Goal: Task Accomplishment & Management: Complete application form

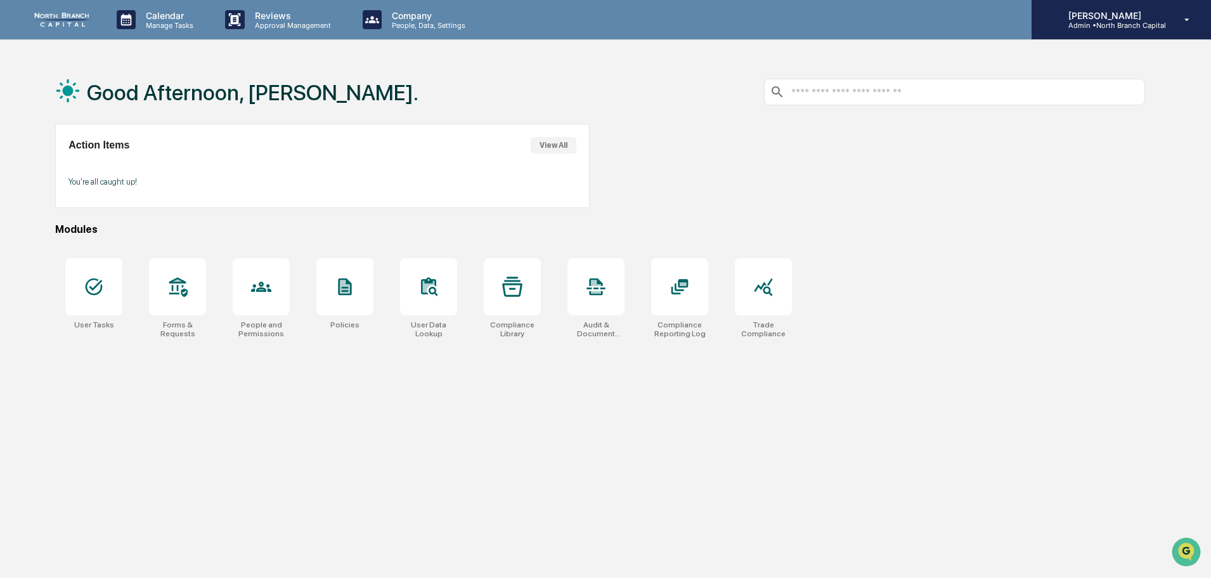
click at [1139, 20] on p "[PERSON_NAME]" at bounding box center [1112, 15] width 108 height 11
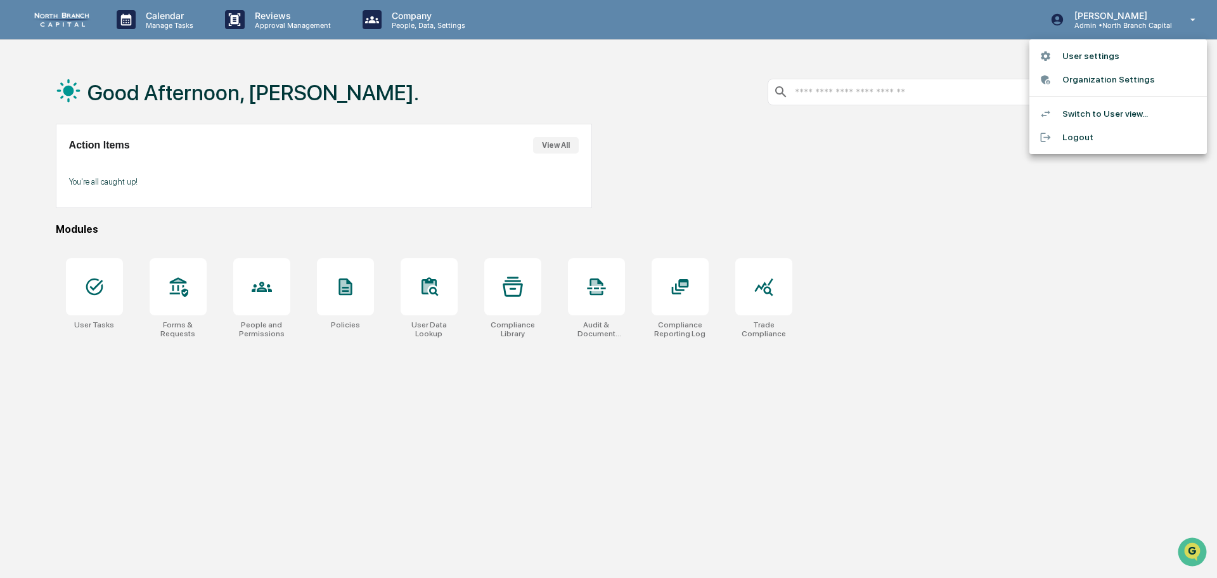
click at [1099, 112] on li "Switch to User view..." at bounding box center [1119, 113] width 178 height 23
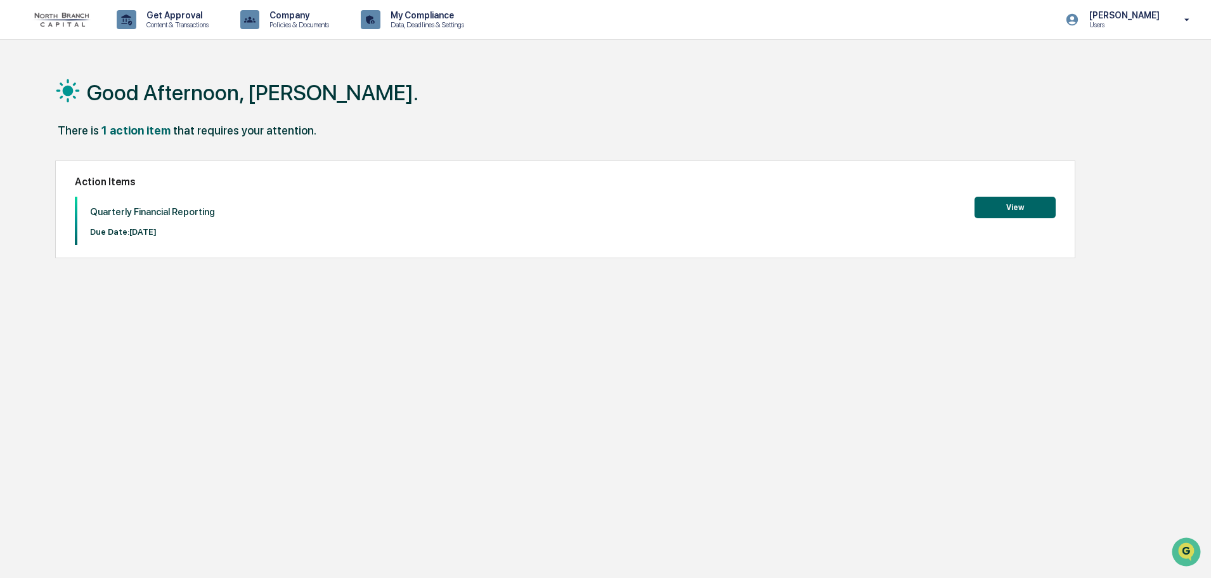
click at [996, 204] on button "View" at bounding box center [1015, 208] width 81 height 22
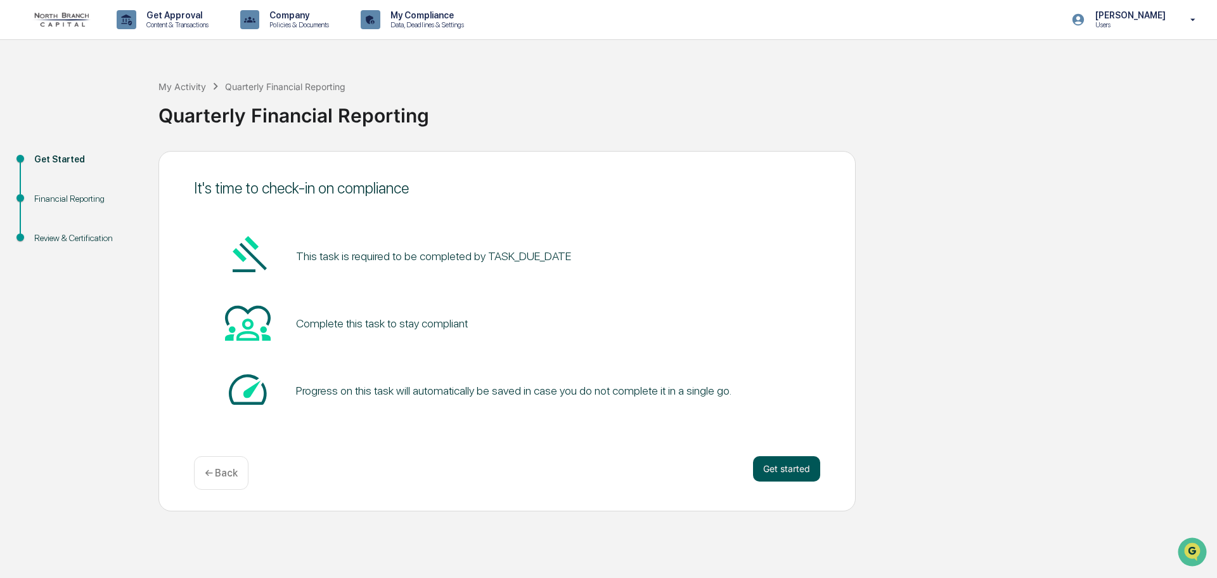
click at [775, 472] on button "Get started" at bounding box center [786, 468] width 67 height 25
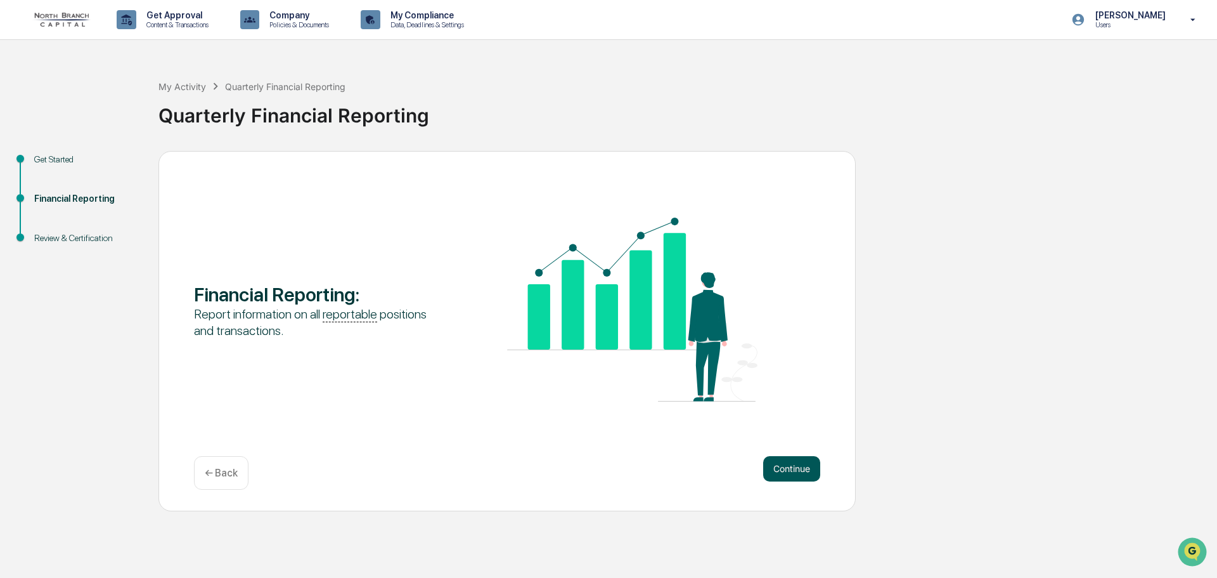
click at [809, 470] on button "Continue" at bounding box center [791, 468] width 57 height 25
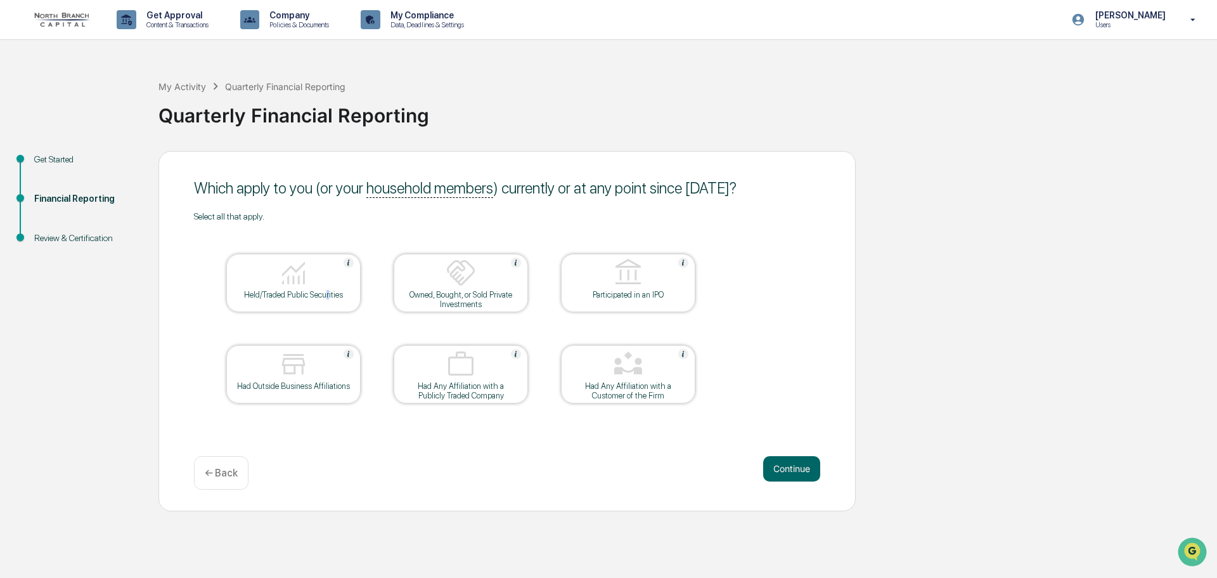
click at [330, 295] on div "Held/Traded Public Securities" at bounding box center [294, 295] width 114 height 10
click at [468, 294] on div "Owned, Bought, or Sold Private Investments" at bounding box center [461, 299] width 114 height 19
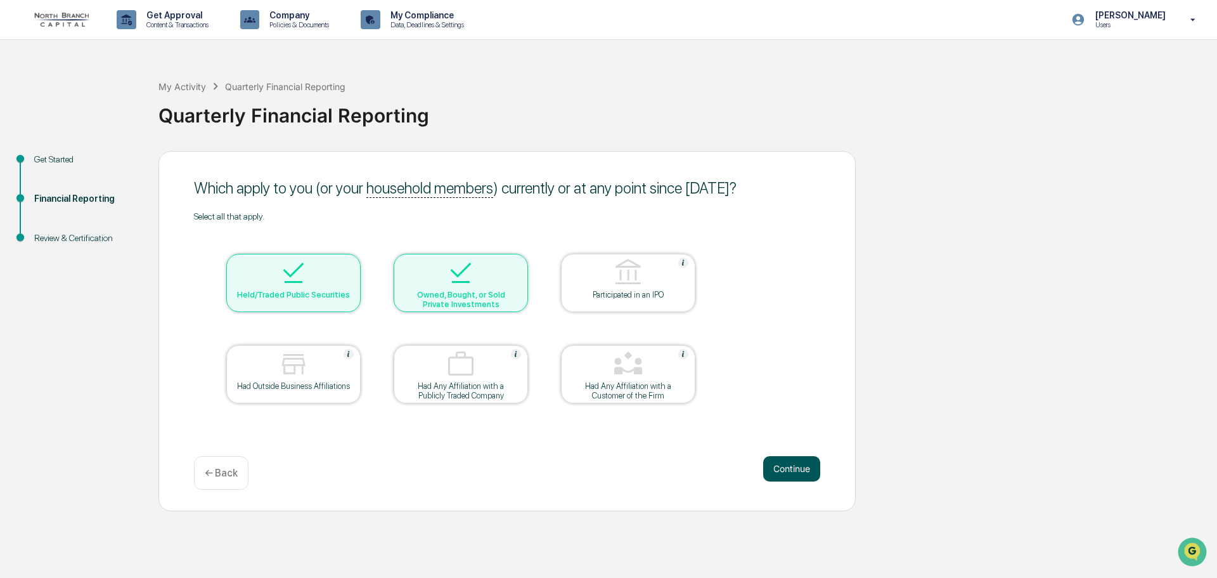
click at [791, 467] on button "Continue" at bounding box center [791, 468] width 57 height 25
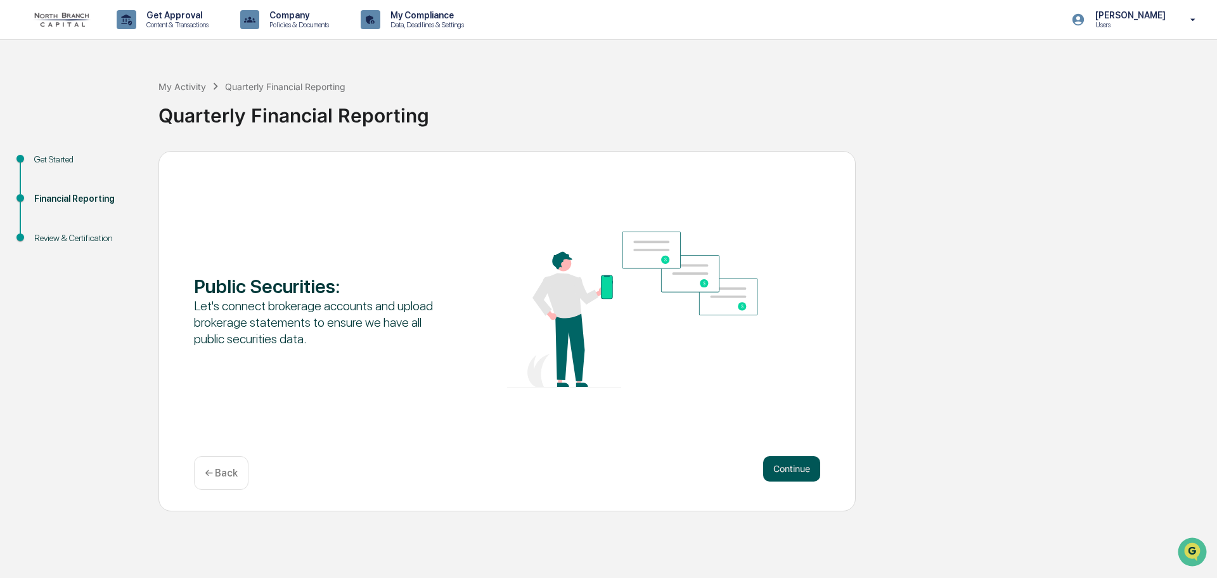
click at [794, 471] on button "Continue" at bounding box center [791, 468] width 57 height 25
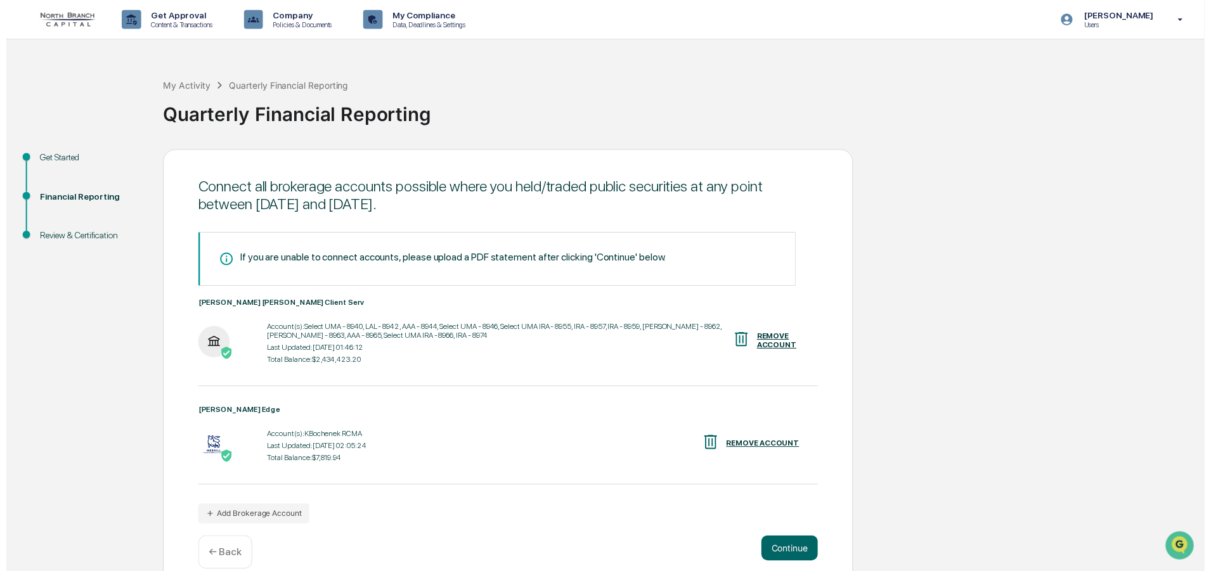
scroll to position [19, 0]
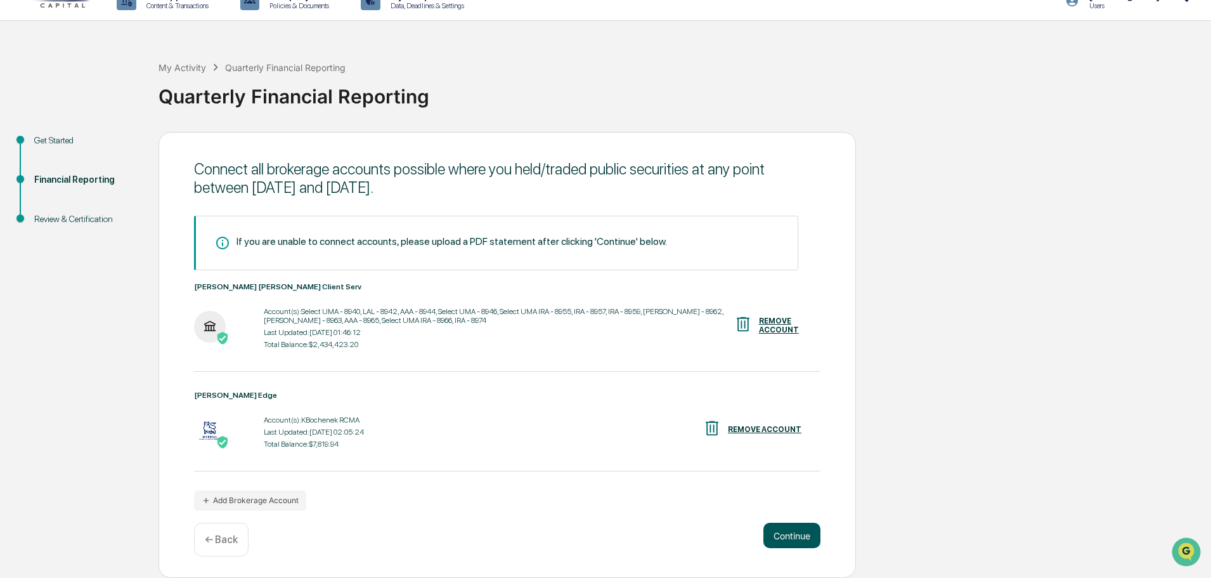
click at [784, 536] on button "Continue" at bounding box center [791, 534] width 57 height 25
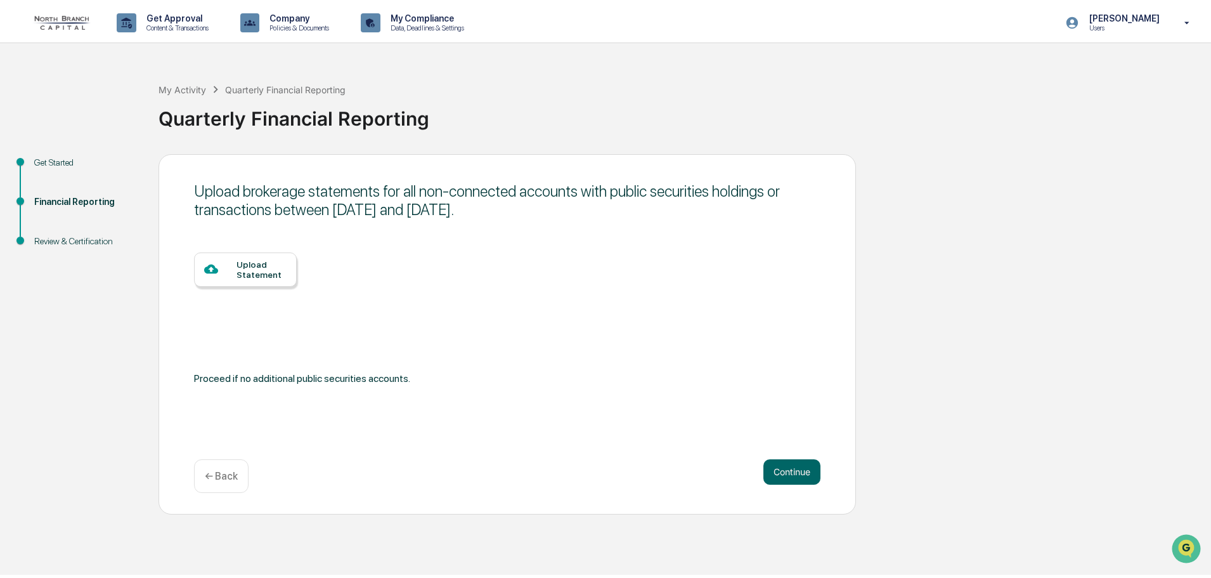
scroll to position [0, 0]
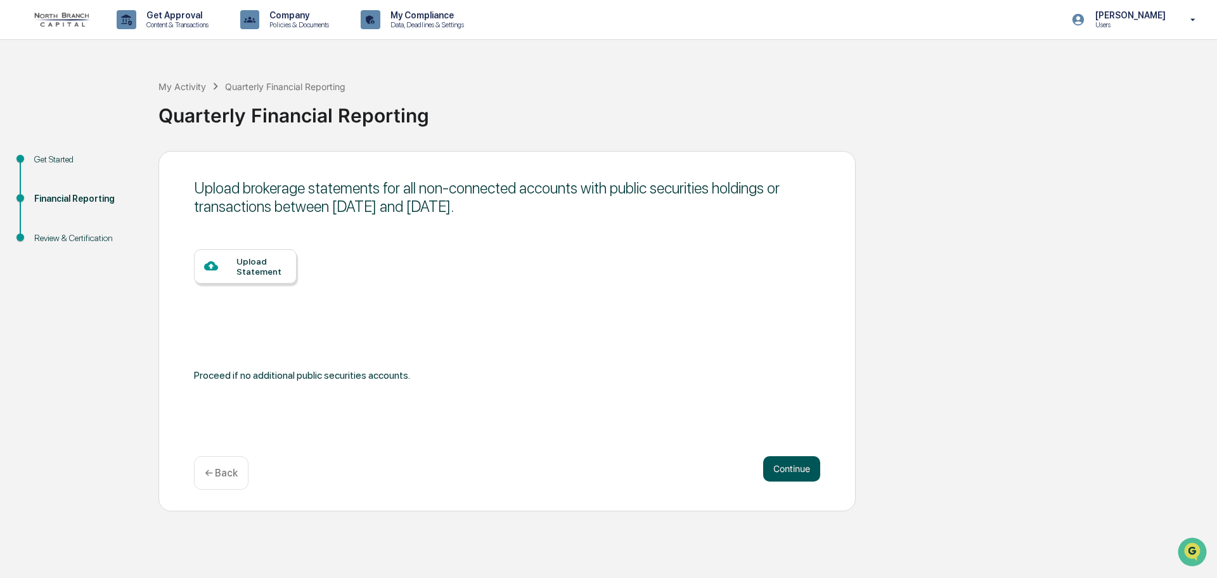
click at [793, 476] on button "Continue" at bounding box center [791, 468] width 57 height 25
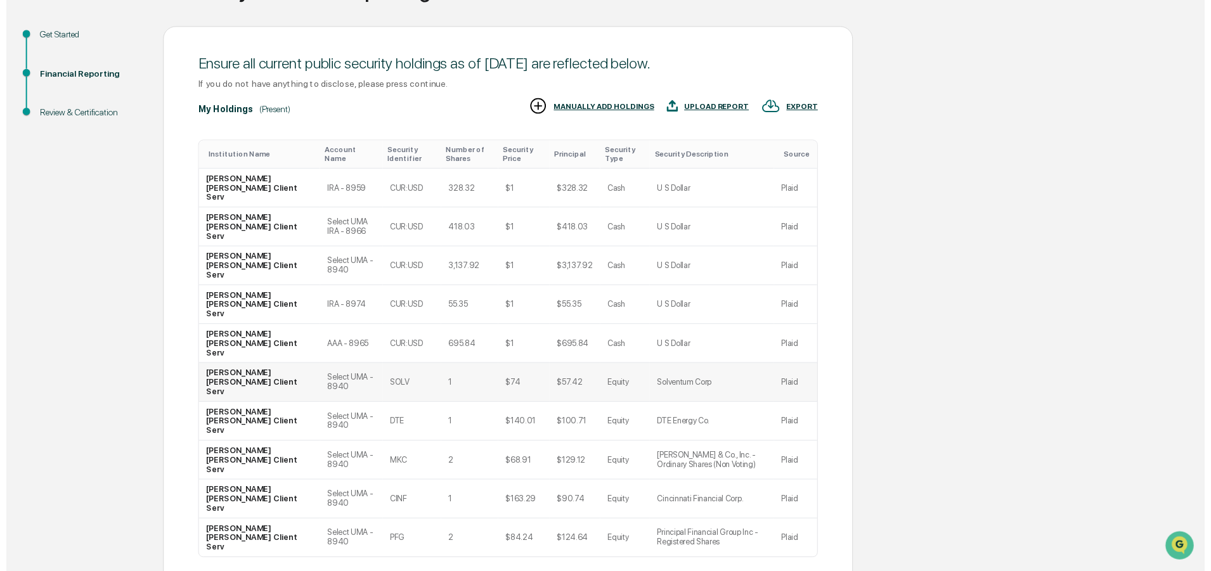
scroll to position [126, 0]
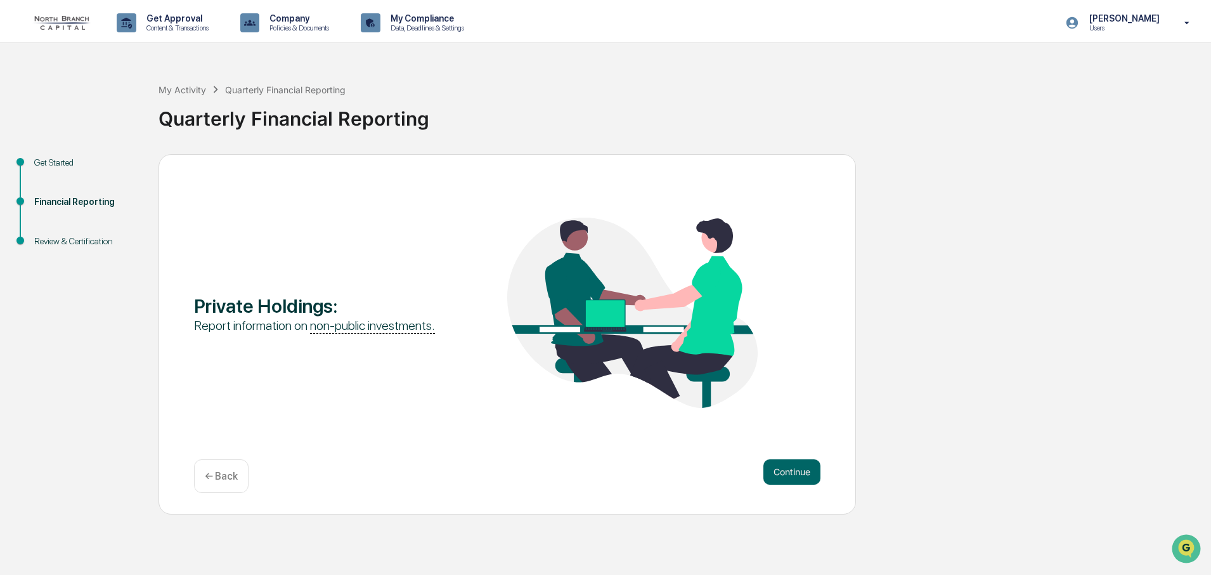
scroll to position [0, 0]
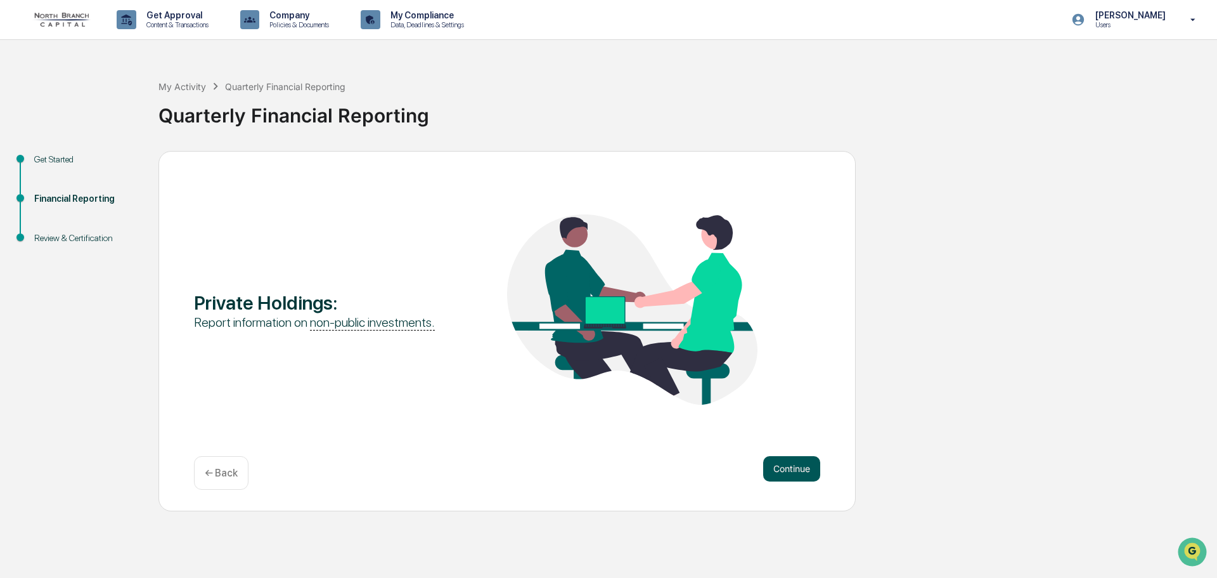
click at [787, 472] on button "Continue" at bounding box center [791, 468] width 57 height 25
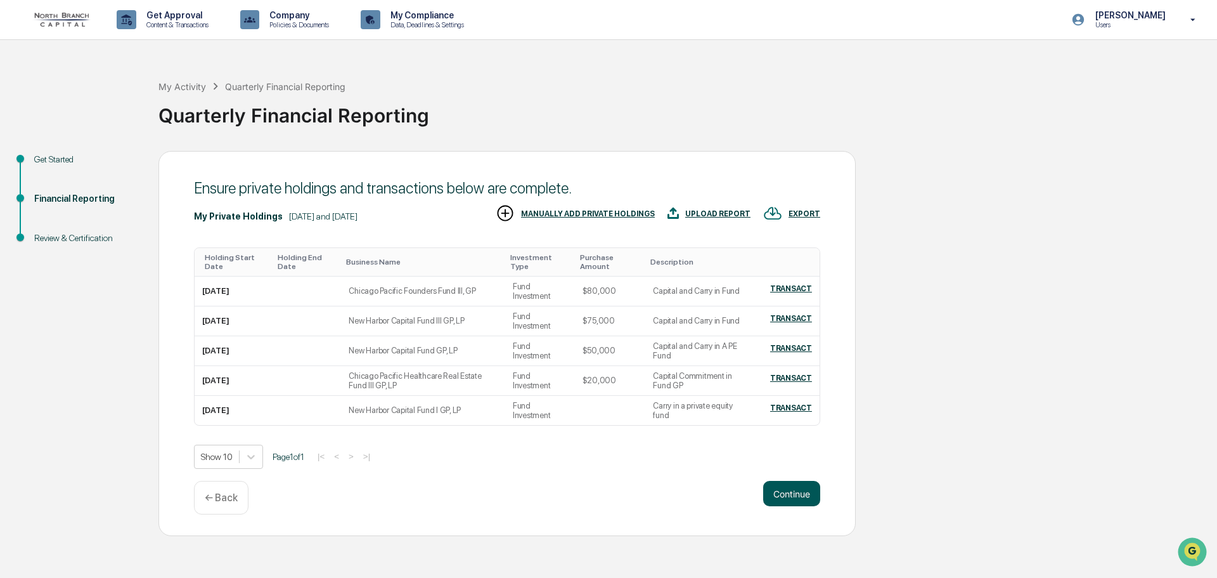
click at [801, 489] on button "Continue" at bounding box center [791, 493] width 57 height 25
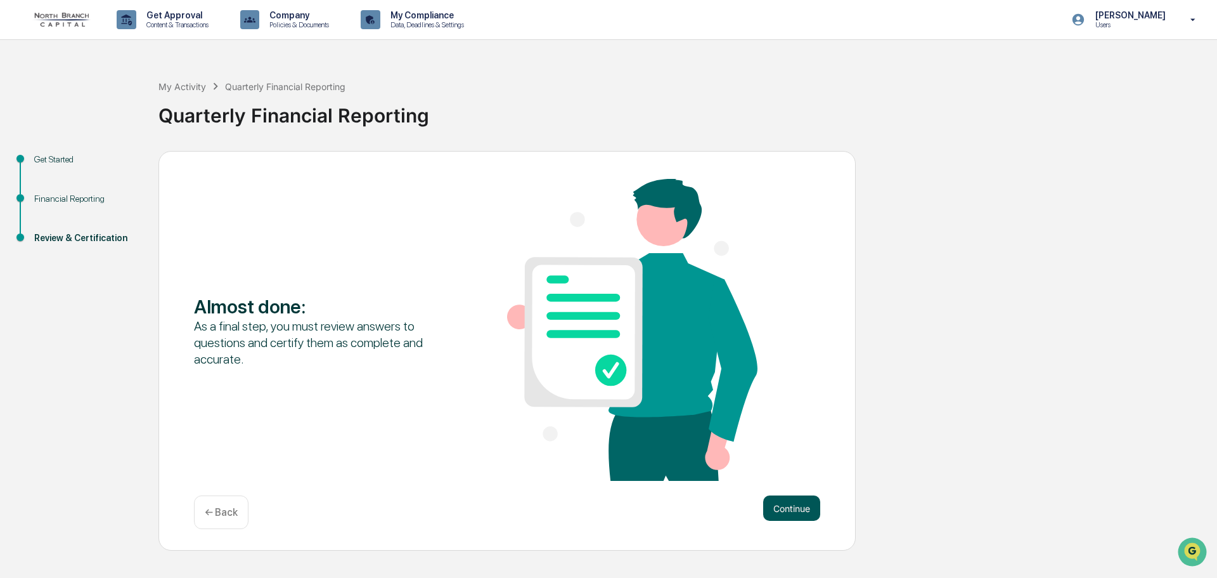
click at [804, 504] on button "Continue" at bounding box center [791, 507] width 57 height 25
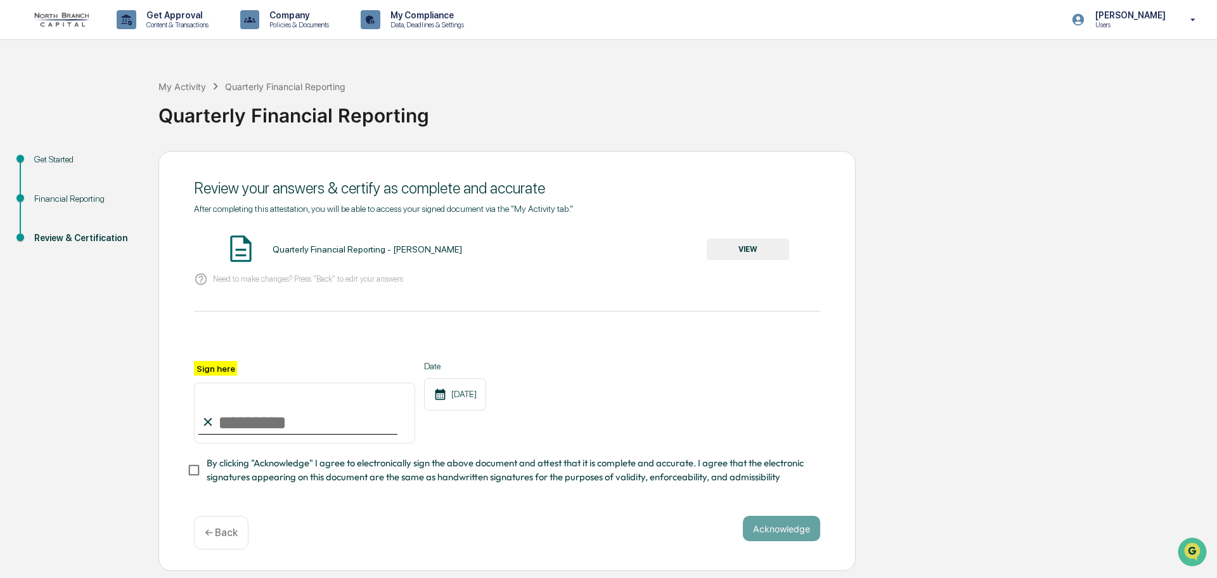
click at [743, 247] on button "VIEW" at bounding box center [748, 249] width 82 height 22
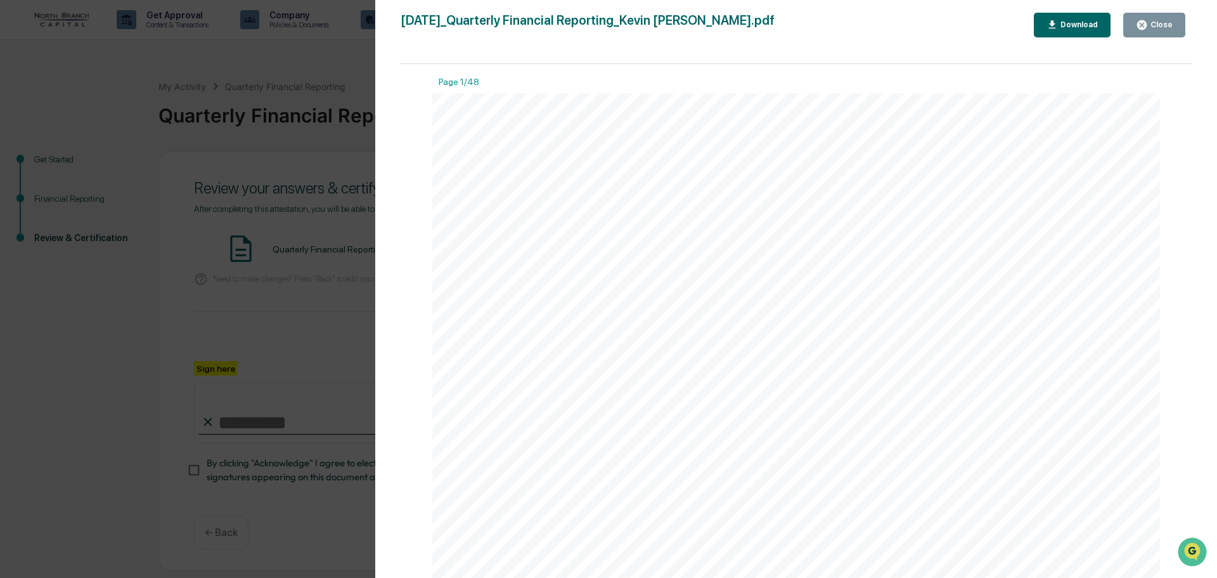
click at [1144, 28] on icon "button" at bounding box center [1142, 25] width 10 height 10
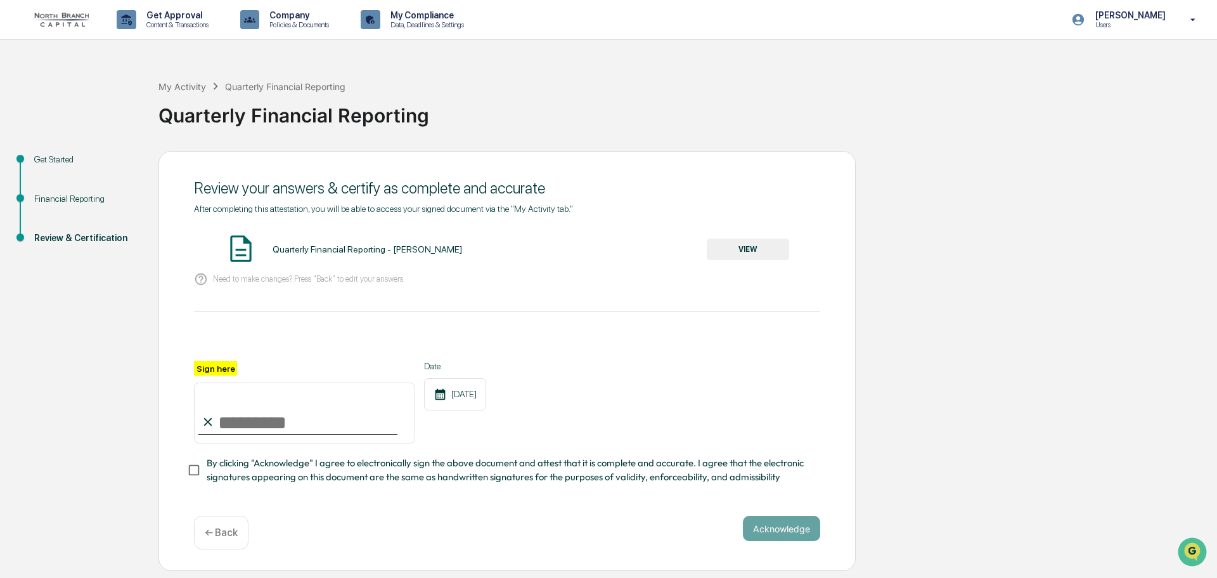
click at [262, 433] on input "Sign here" at bounding box center [304, 412] width 221 height 61
type input "**********"
click at [836, 415] on div "**********" at bounding box center [507, 361] width 697 height 420
click at [774, 535] on button "Acknowledge" at bounding box center [781, 527] width 77 height 25
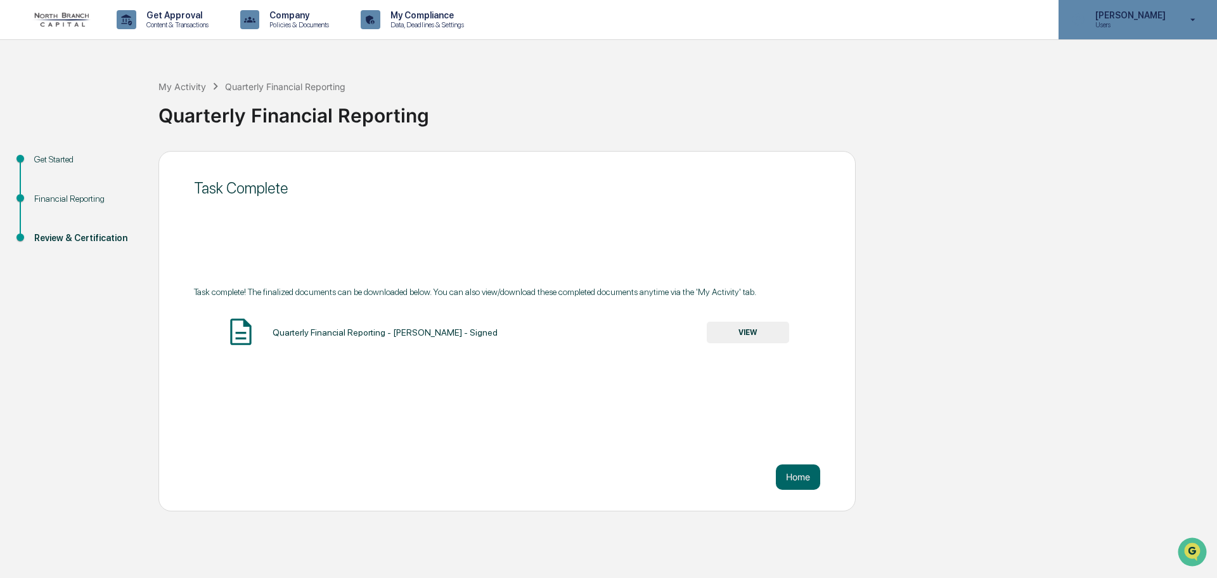
click at [1142, 18] on p "[PERSON_NAME]" at bounding box center [1128, 15] width 87 height 10
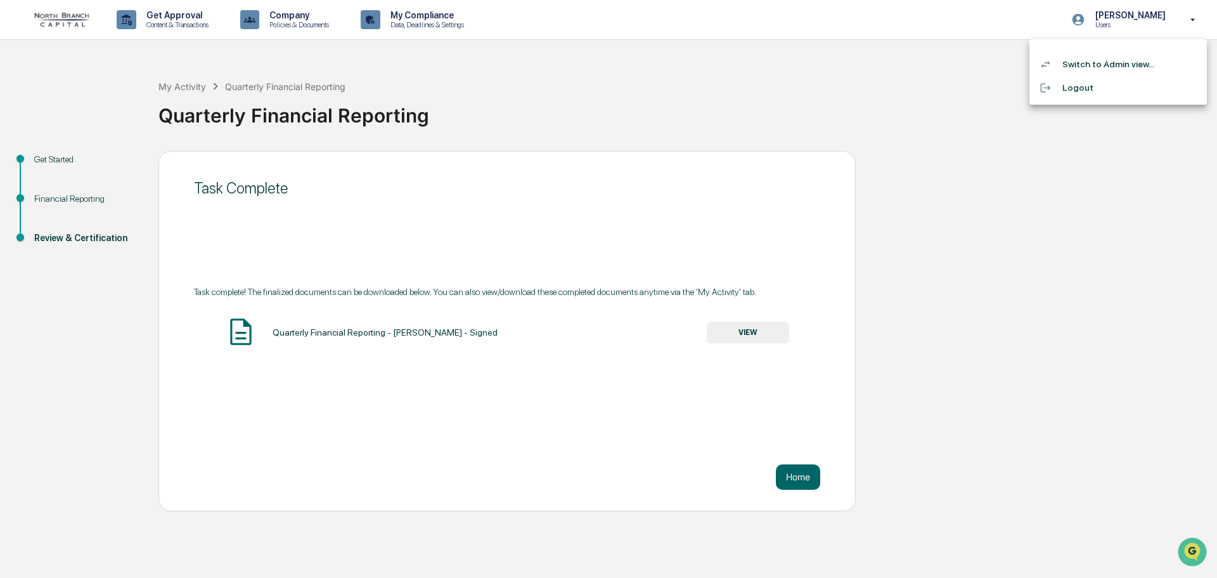
click at [1122, 59] on li "Switch to Admin view..." at bounding box center [1119, 64] width 178 height 23
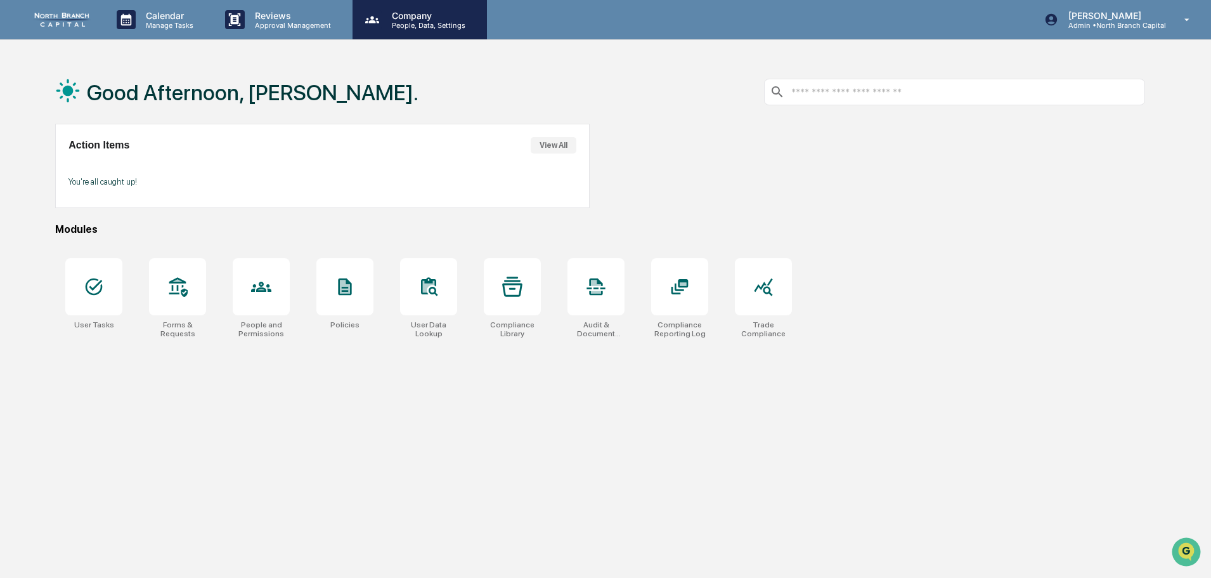
click at [426, 22] on p "People, Data, Settings" at bounding box center [427, 25] width 90 height 9
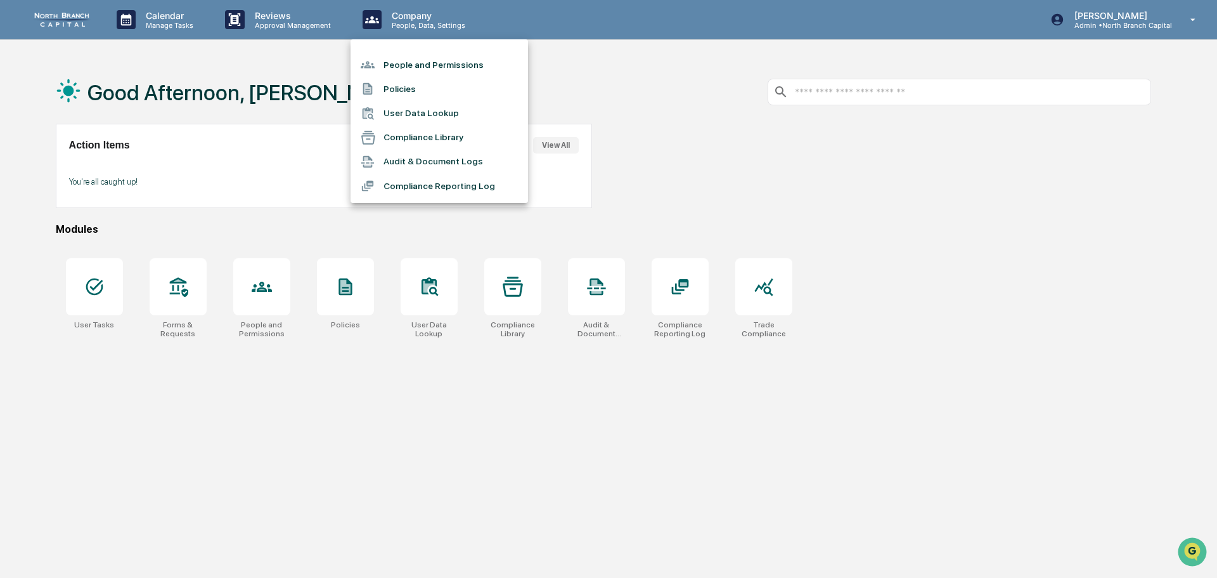
click at [424, 65] on li "People and Permissions" at bounding box center [440, 65] width 178 height 24
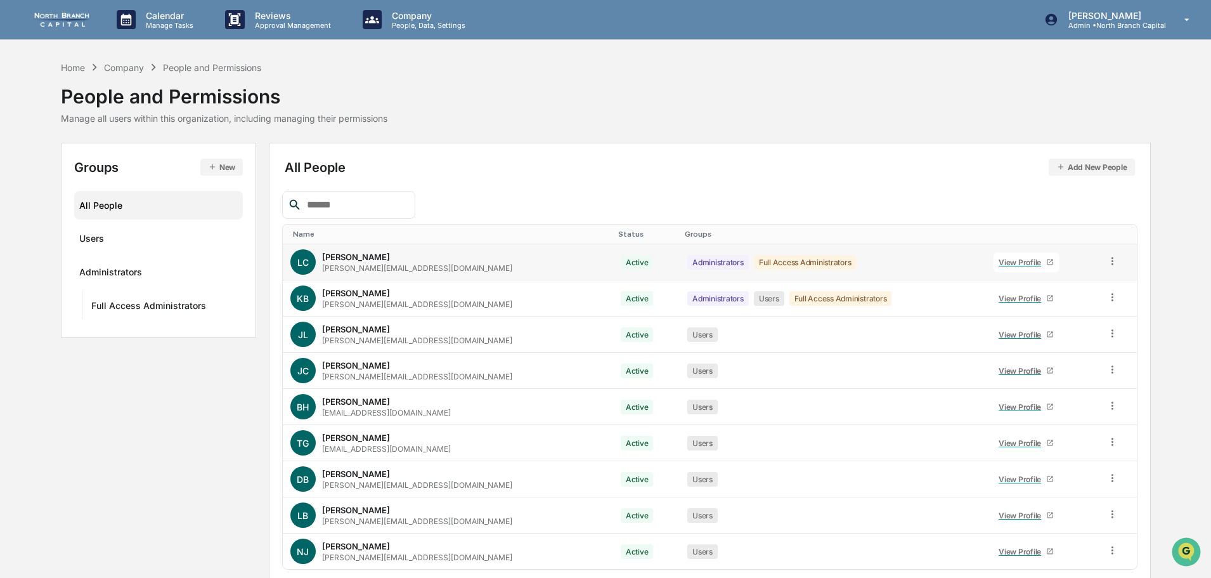
click at [1106, 263] on icon at bounding box center [1112, 261] width 12 height 12
click at [1059, 356] on div "Reset Password" at bounding box center [1053, 357] width 109 height 15
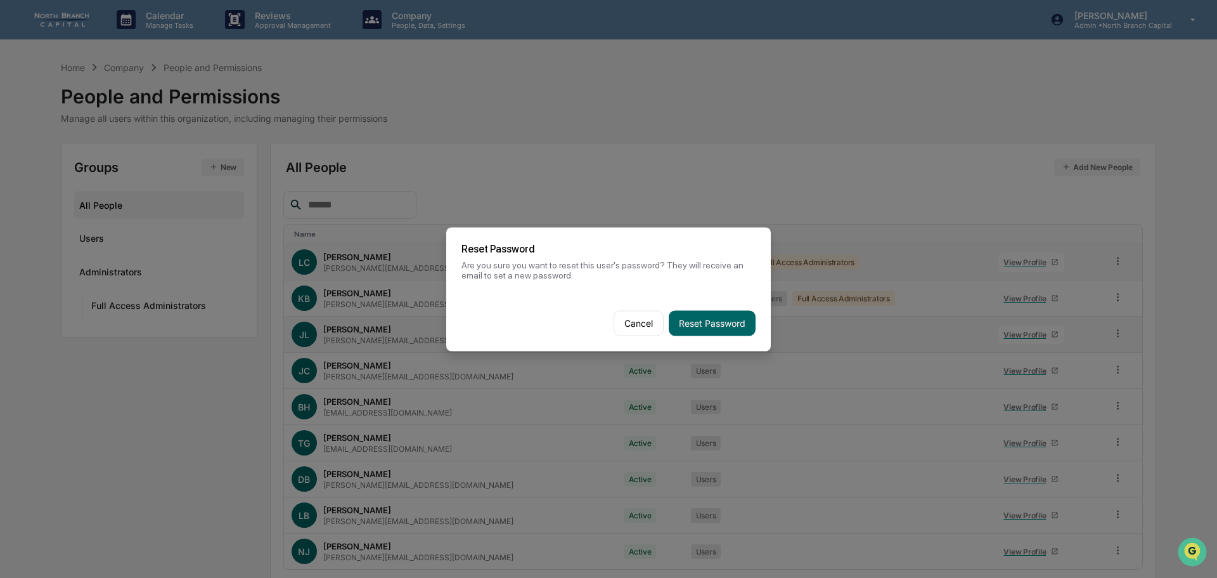
click at [701, 320] on button "Reset Password" at bounding box center [712, 322] width 87 height 25
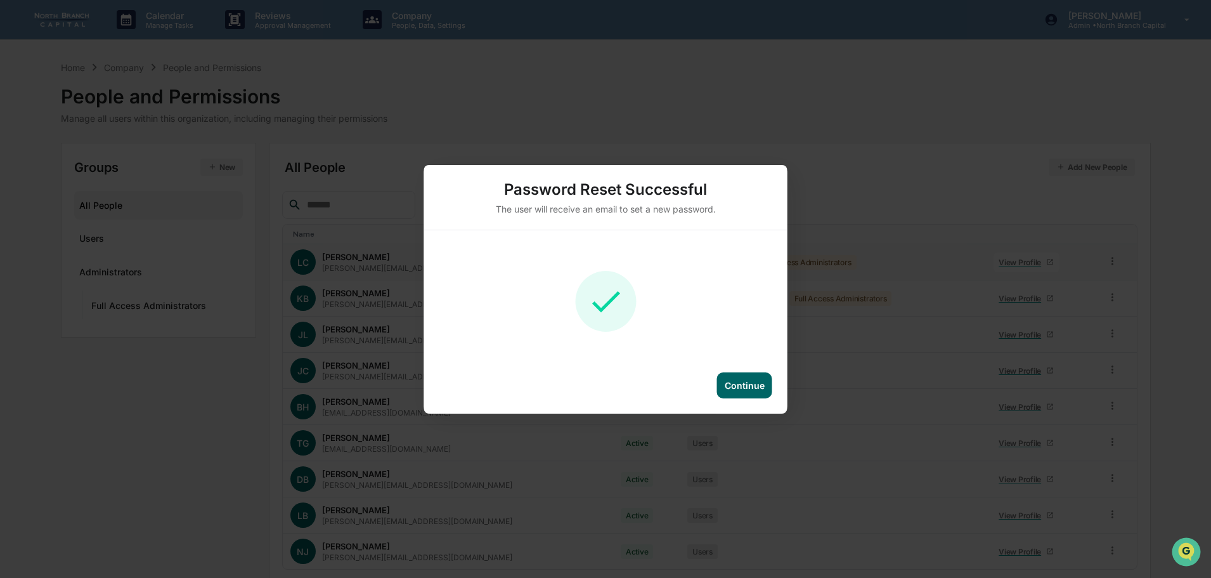
click at [744, 384] on div "Continue" at bounding box center [745, 385] width 40 height 11
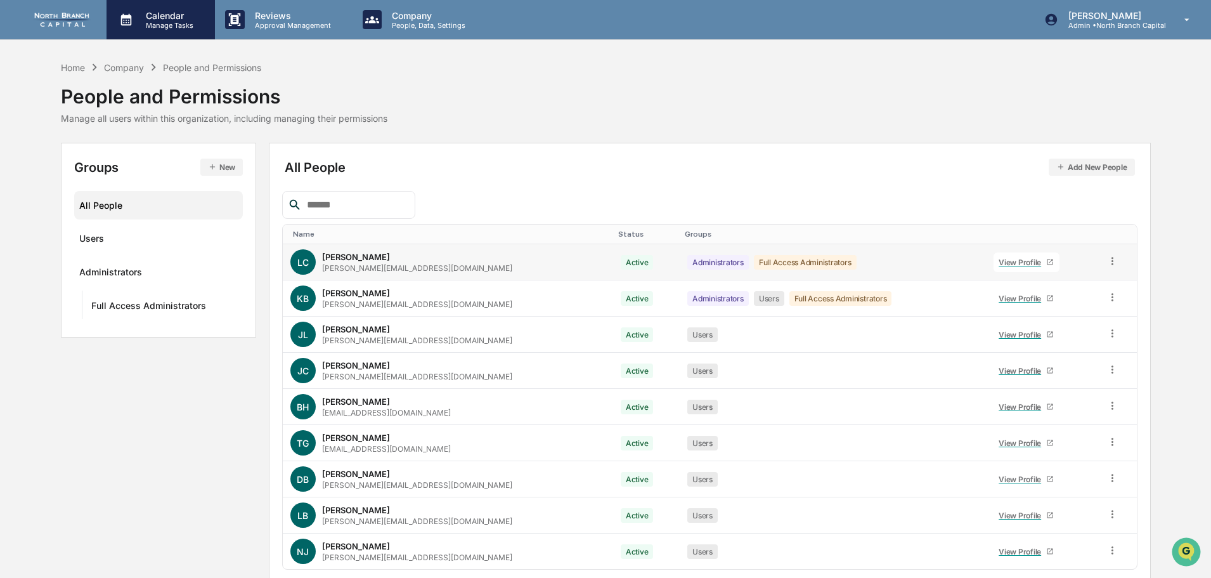
click at [179, 26] on p "Manage Tasks" at bounding box center [168, 25] width 64 height 9
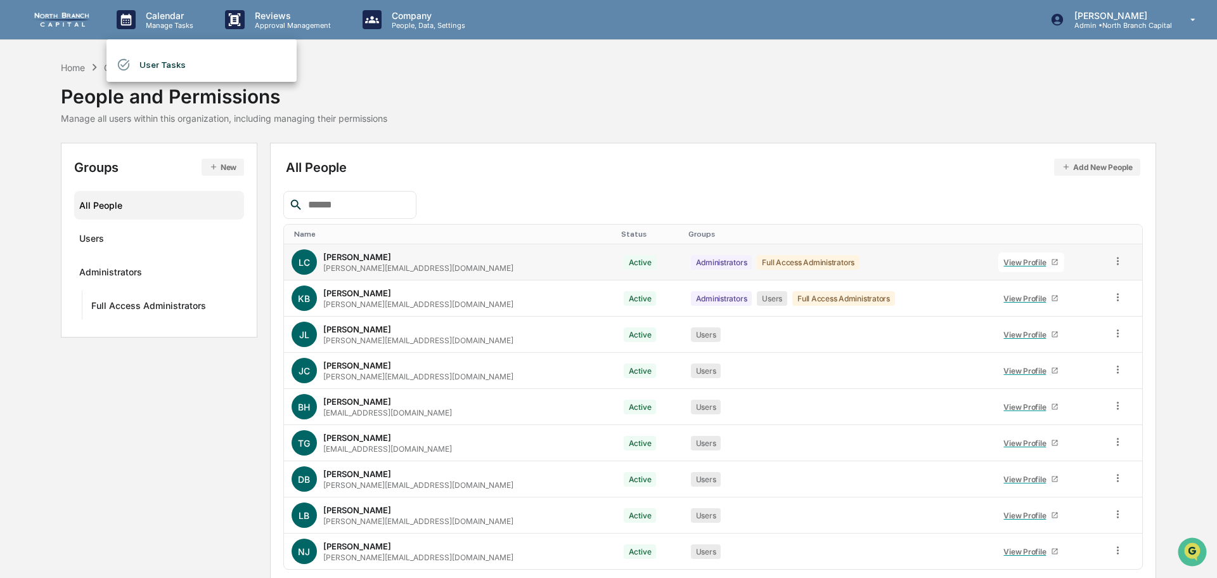
click at [179, 65] on li "User Tasks" at bounding box center [202, 65] width 190 height 24
